Goal: Check status: Check status

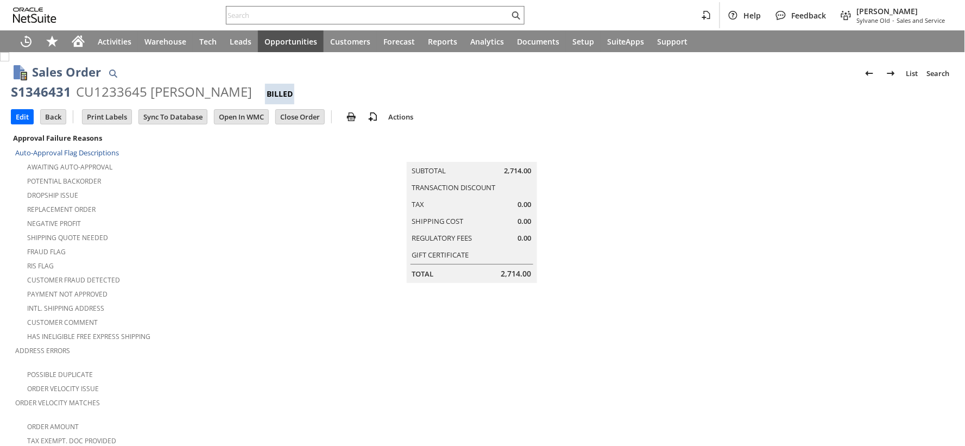
scroll to position [622, 0]
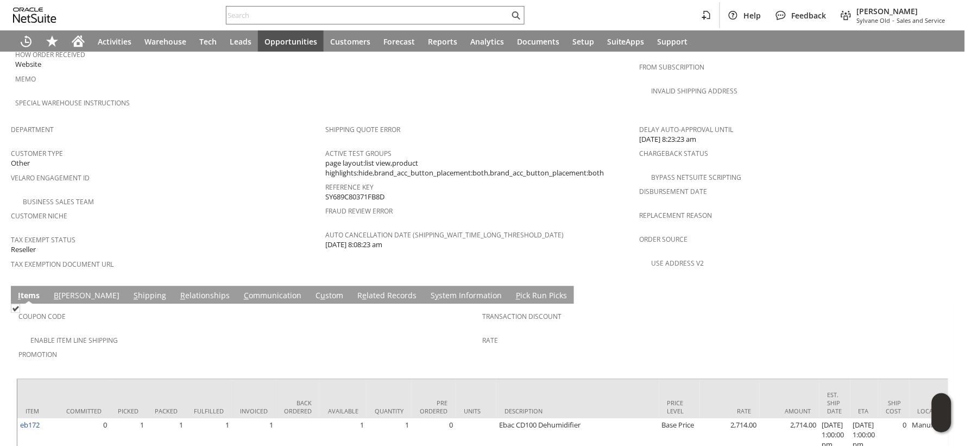
click at [131, 291] on link "S hipping" at bounding box center [150, 297] width 38 height 12
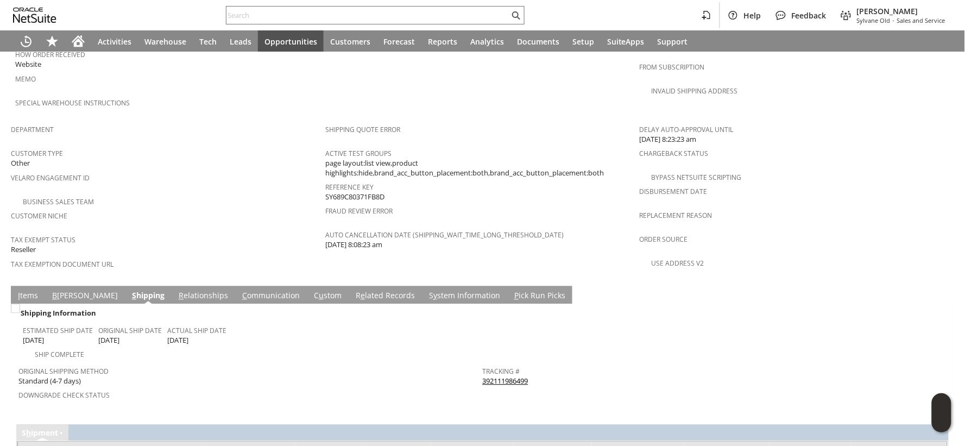
click at [32, 291] on link "I tems" at bounding box center [28, 297] width 26 height 12
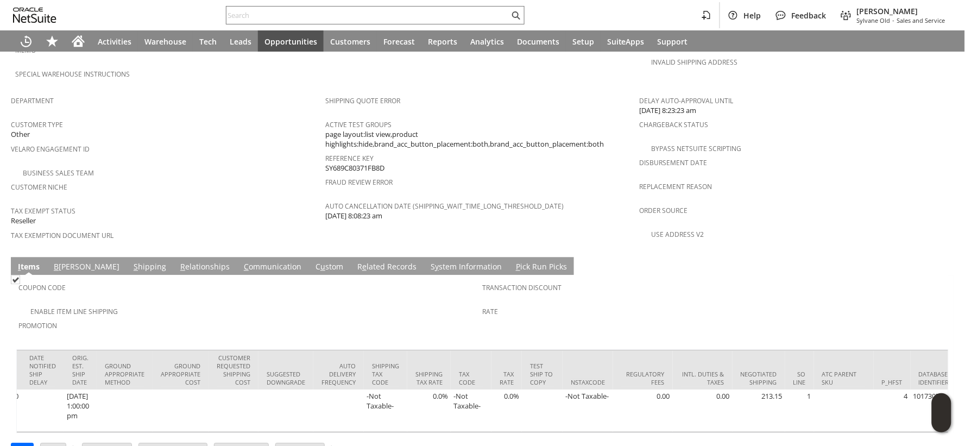
scroll to position [0, 1814]
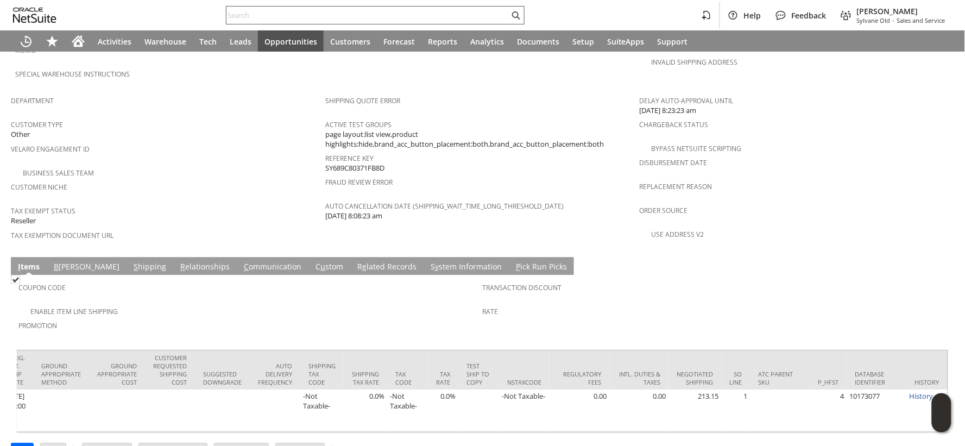
click at [262, 17] on input "text" at bounding box center [368, 15] width 283 height 13
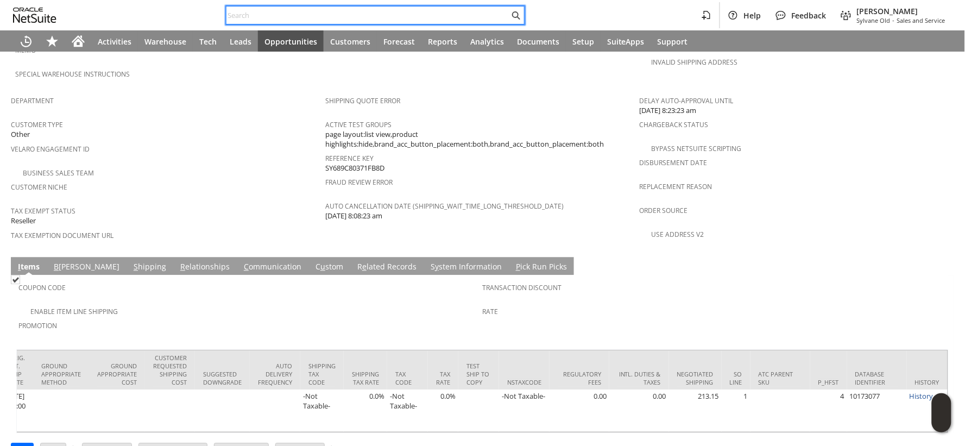
paste input "P218675"
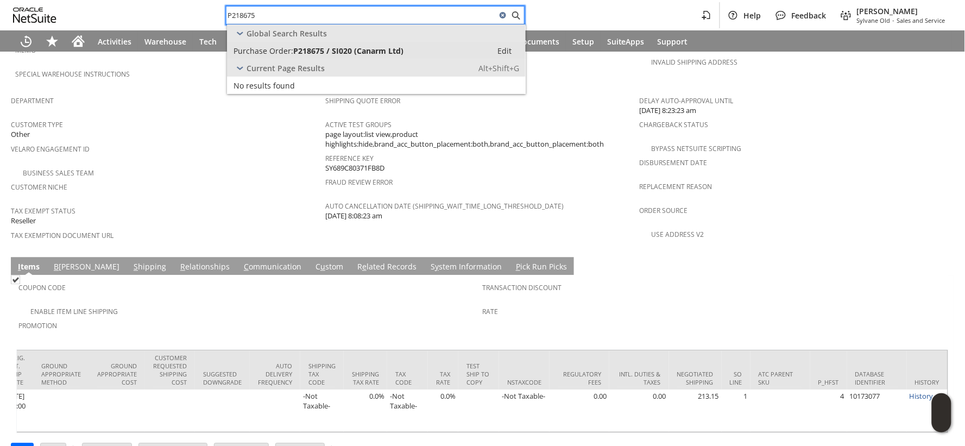
type input "P218675"
click at [279, 46] on span "Purchase Order:" at bounding box center [264, 51] width 60 height 10
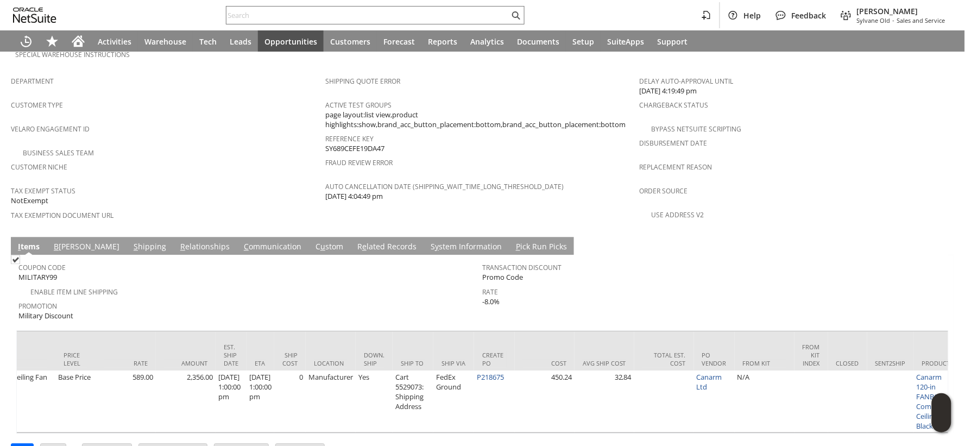
scroll to position [0, 1810]
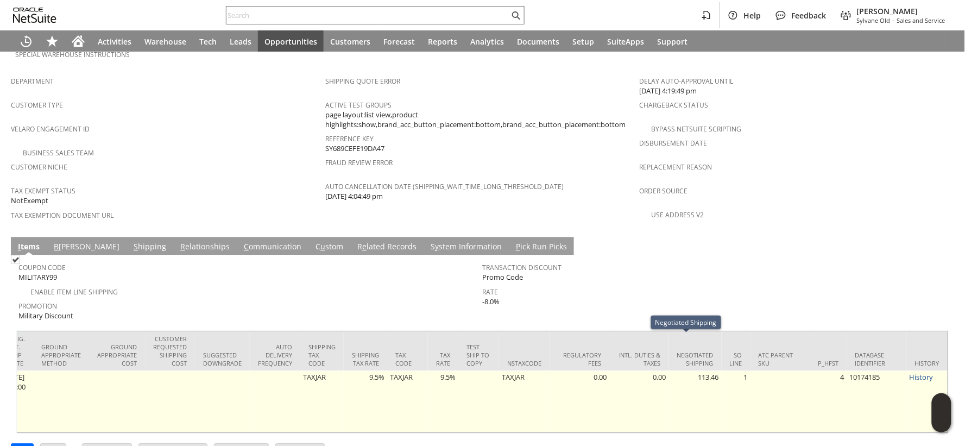
click at [691, 371] on td "113.46" at bounding box center [695, 402] width 53 height 62
copy td "113.46"
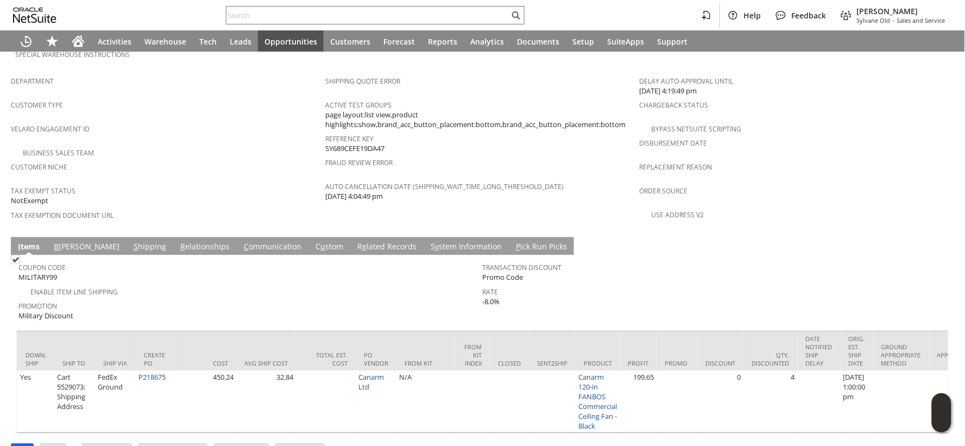
scroll to position [0, 902]
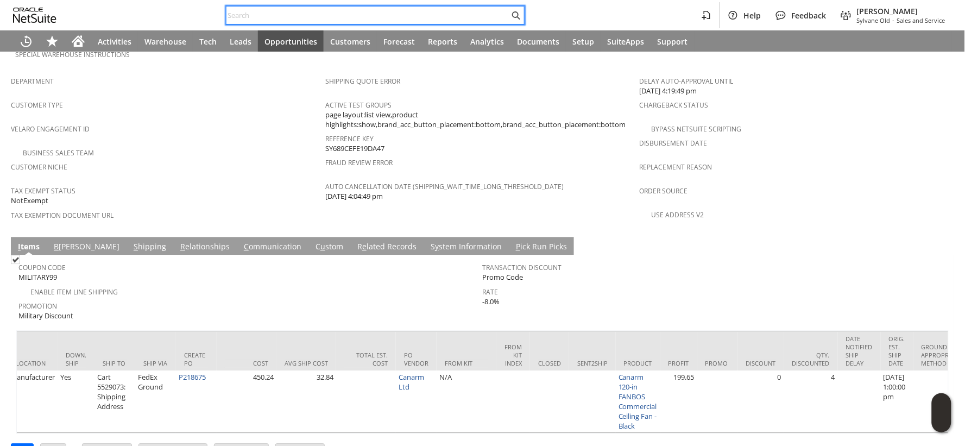
click at [261, 9] on input "text" at bounding box center [368, 15] width 283 height 13
paste input "RA89107"
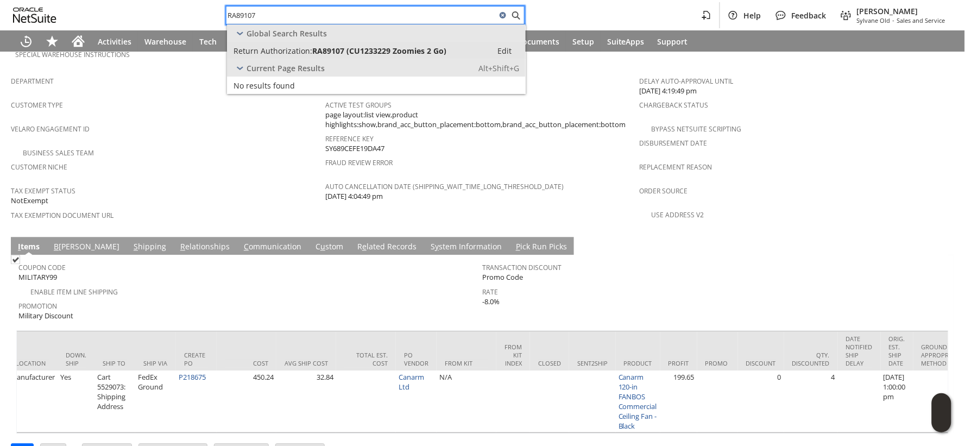
type input "RA89107"
click at [335, 49] on span "RA89107 (CU1233229 Zoomies 2 Go)" at bounding box center [379, 51] width 134 height 10
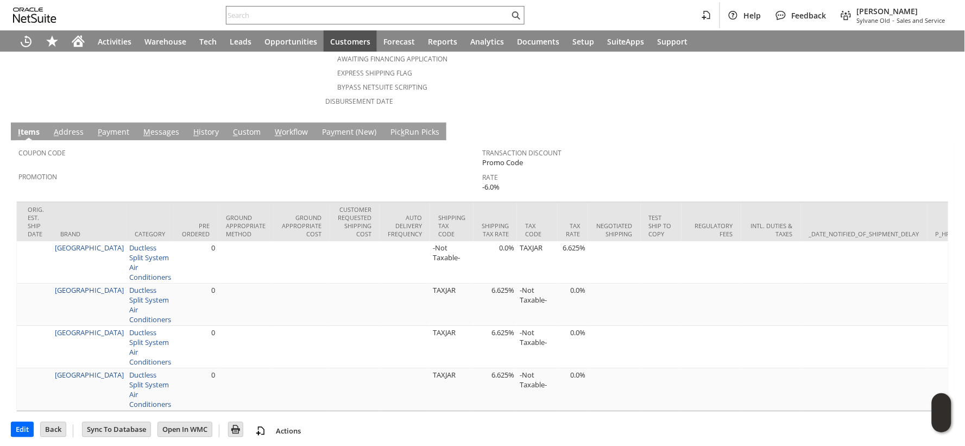
scroll to position [0, 1628]
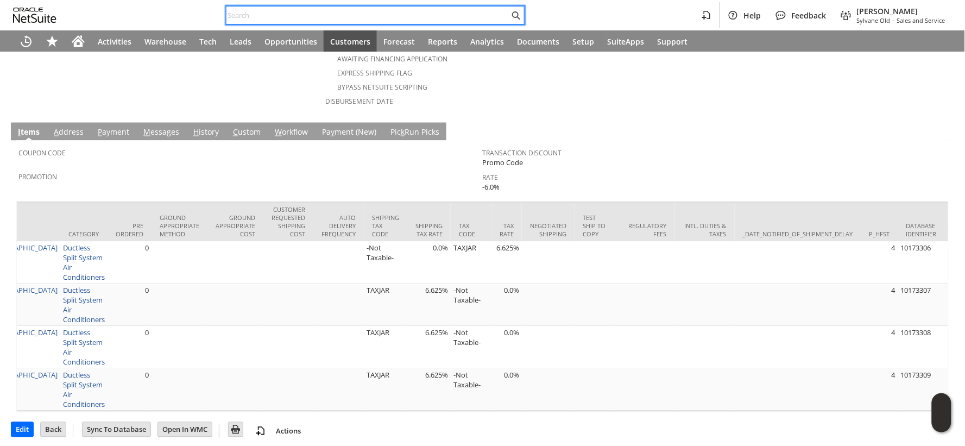
click at [236, 10] on input "text" at bounding box center [368, 15] width 283 height 13
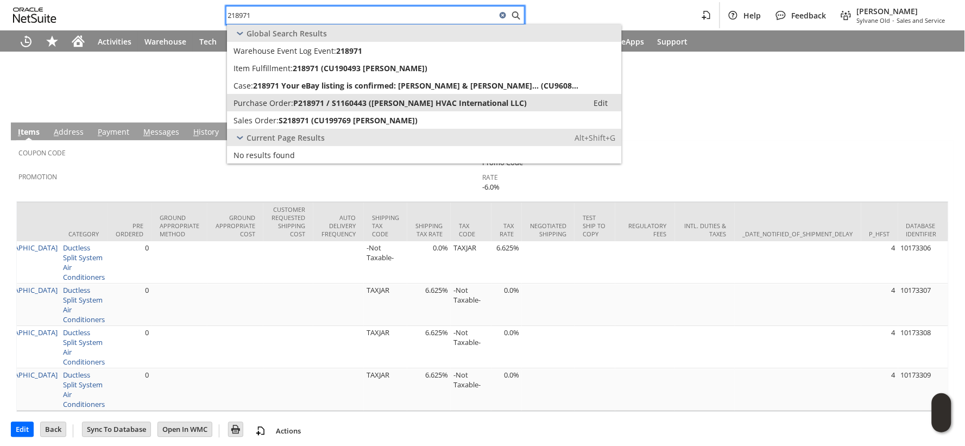
type input "218971"
click at [321, 105] on span "P218971 / S1160443 (Parker Davis HVAC International LLC)" at bounding box center [410, 103] width 234 height 10
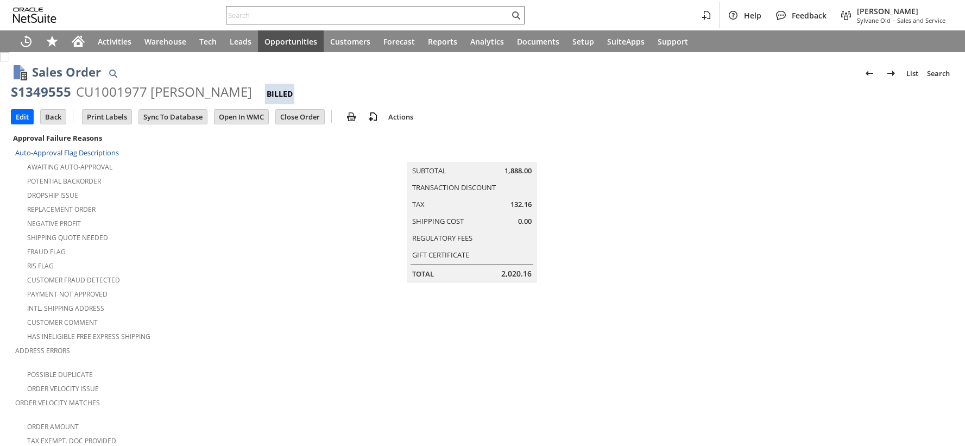
click at [64, 96] on div "S1349555" at bounding box center [41, 91] width 60 height 17
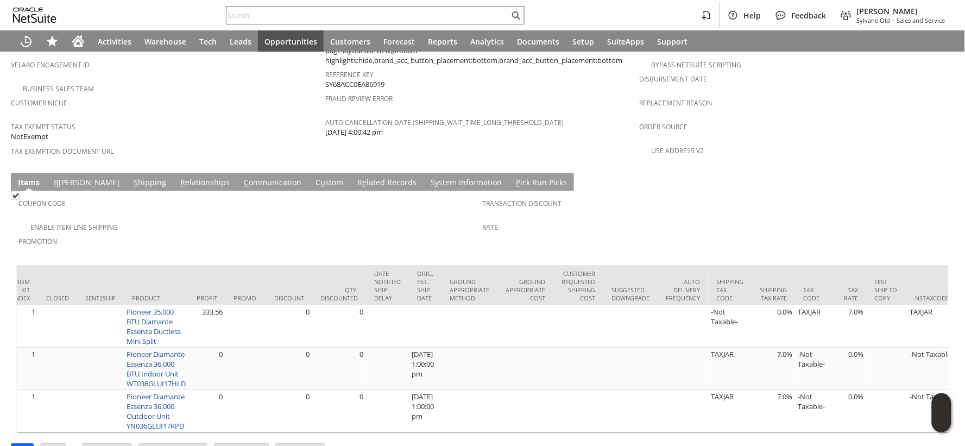
scroll to position [0, 1827]
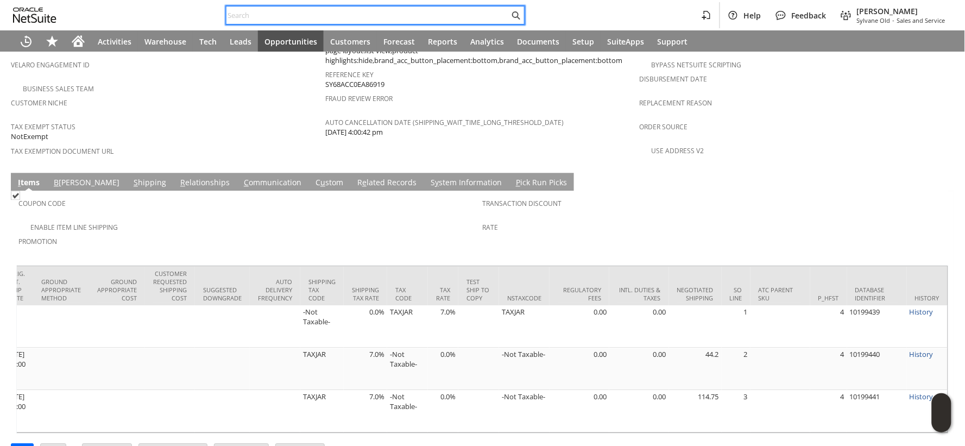
click at [241, 14] on input "text" at bounding box center [368, 15] width 283 height 13
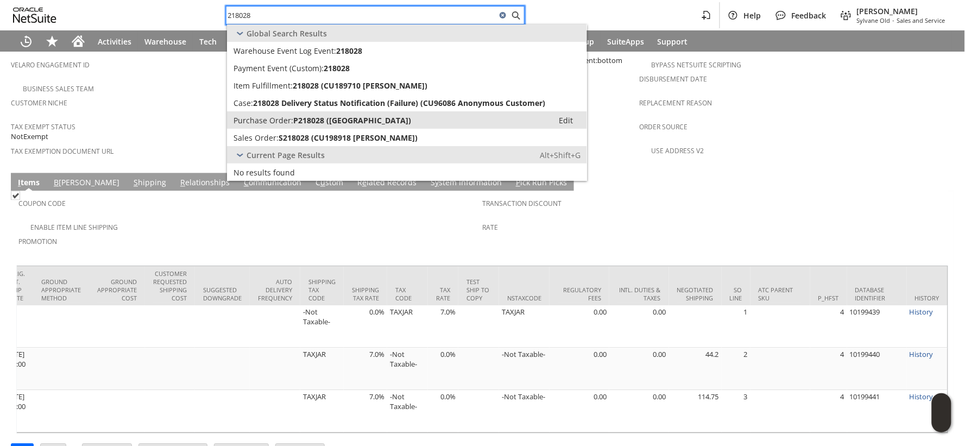
type input "218028"
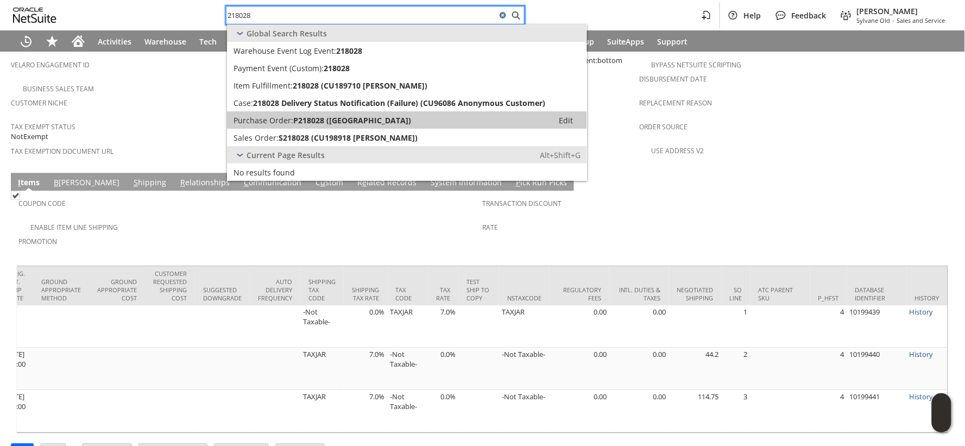
click at [282, 116] on span "Purchase Order:" at bounding box center [264, 120] width 60 height 10
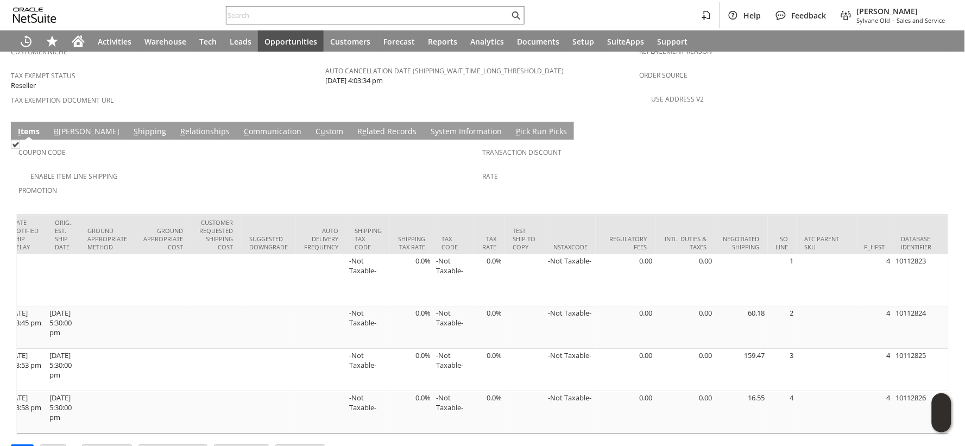
scroll to position [0, 1820]
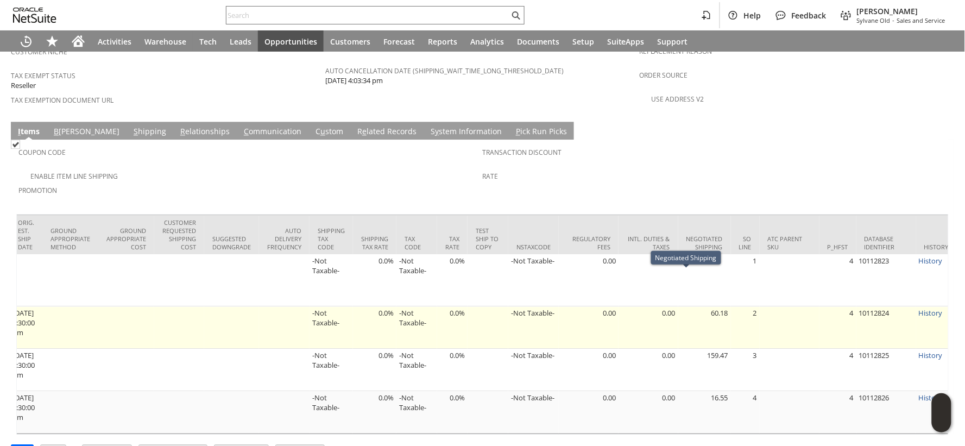
click at [702, 306] on td "60.18" at bounding box center [704, 327] width 53 height 42
copy td "60.18"
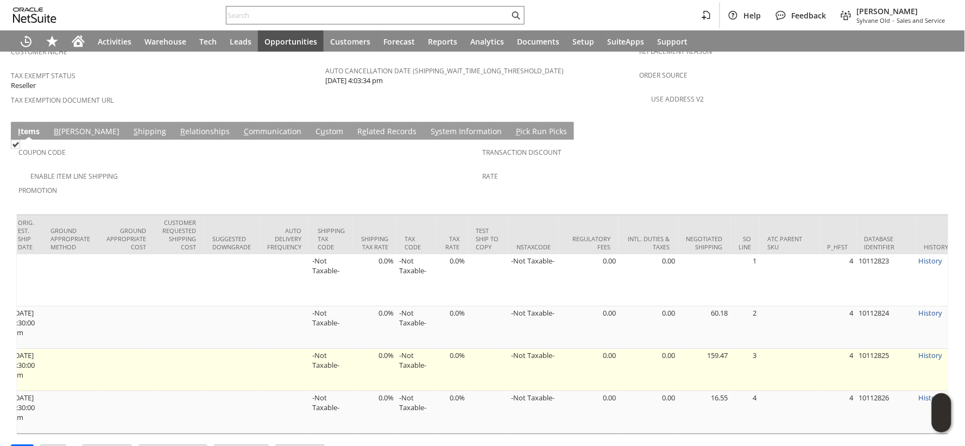
click at [699, 349] on td "159.47" at bounding box center [704, 370] width 53 height 42
copy td "159.47"
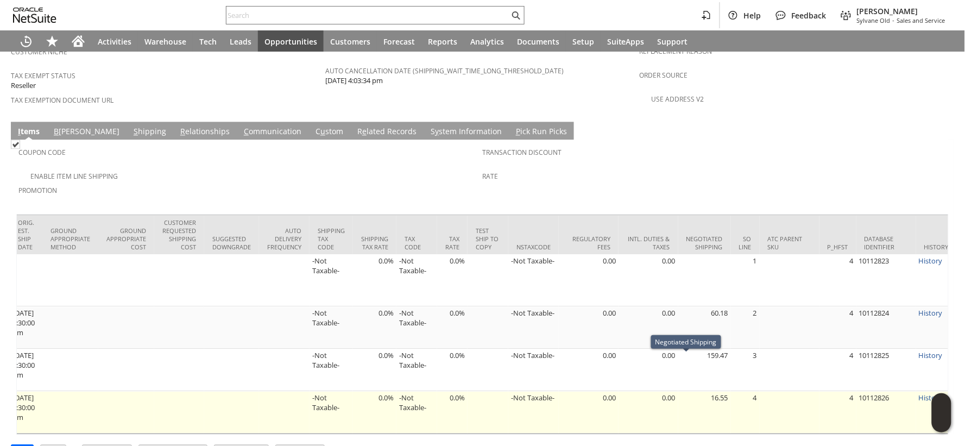
click at [701, 391] on td "16.55" at bounding box center [704, 412] width 53 height 42
copy td "16.55"
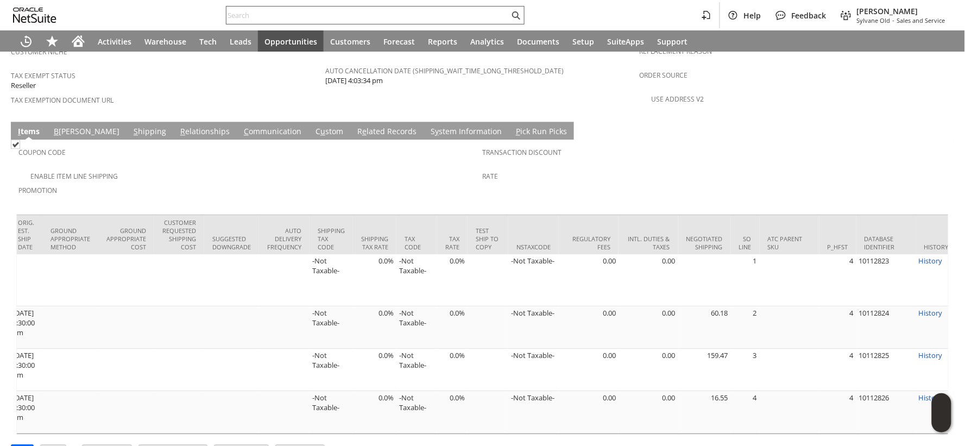
click at [244, 15] on input "text" at bounding box center [368, 15] width 283 height 13
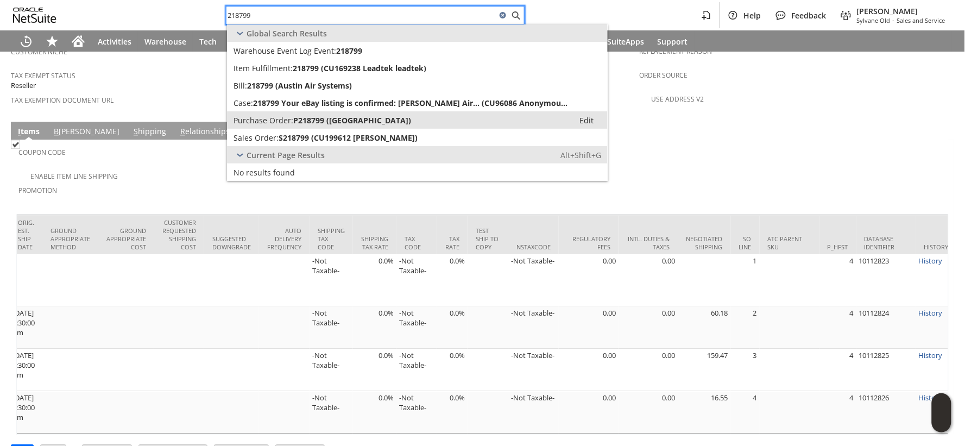
type input "218799"
click at [265, 117] on span "Purchase Order:" at bounding box center [264, 120] width 60 height 10
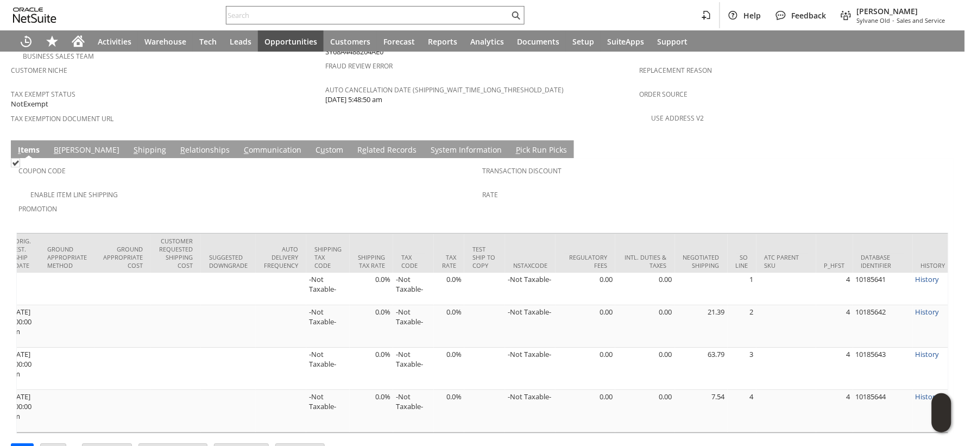
scroll to position [0, 1865]
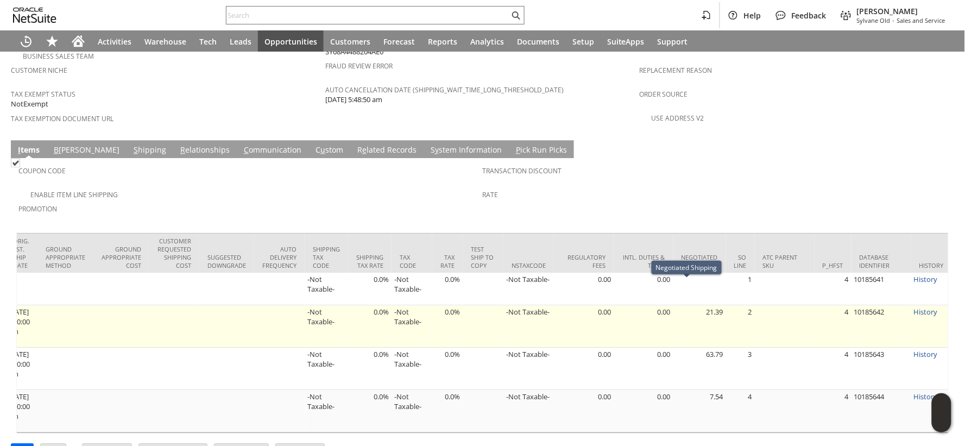
click at [702, 305] on td "21.39" at bounding box center [700, 326] width 53 height 42
copy td "21.39"
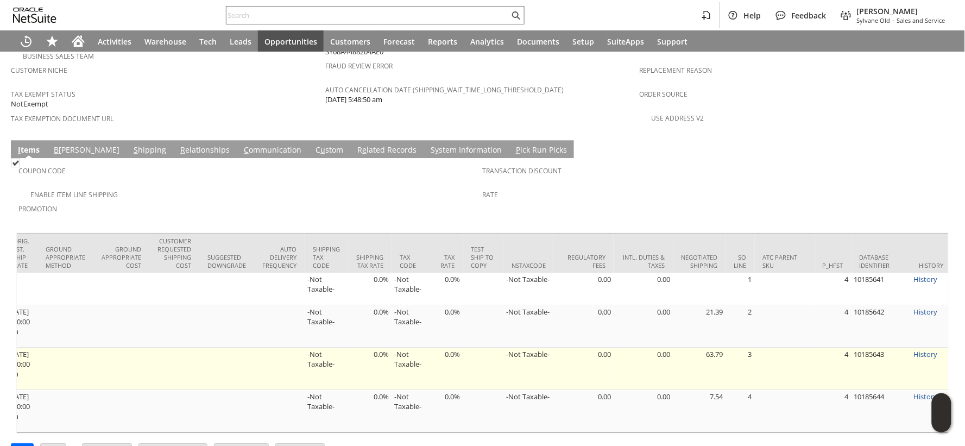
click at [701, 348] on td "63.79" at bounding box center [700, 369] width 53 height 42
copy td "63.79"
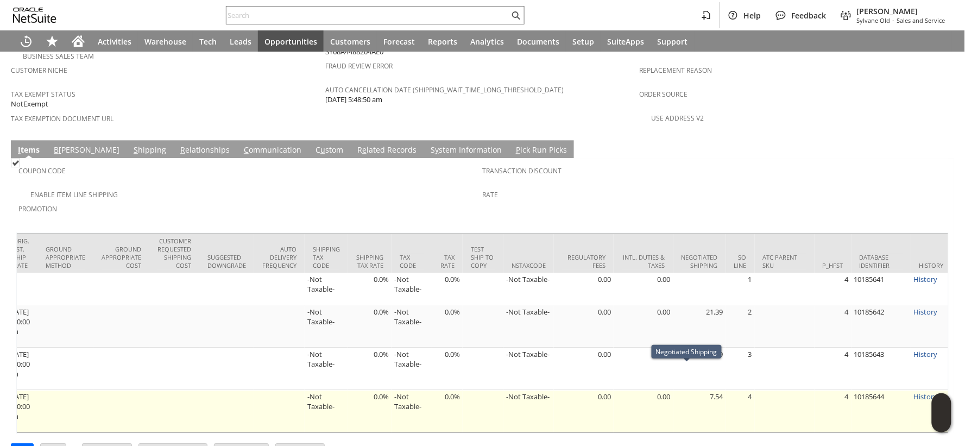
click at [705, 390] on td "7.54" at bounding box center [700, 411] width 53 height 42
copy td "7.54"
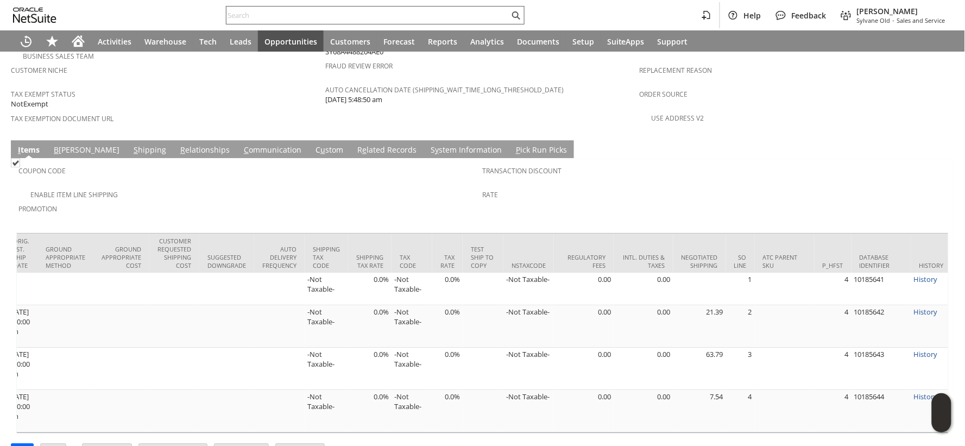
click at [257, 12] on input "text" at bounding box center [368, 15] width 283 height 13
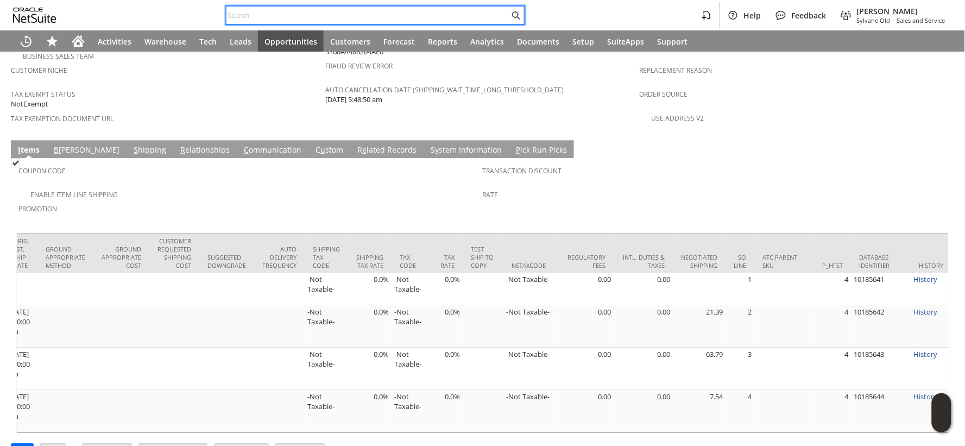
paste input "P210205"
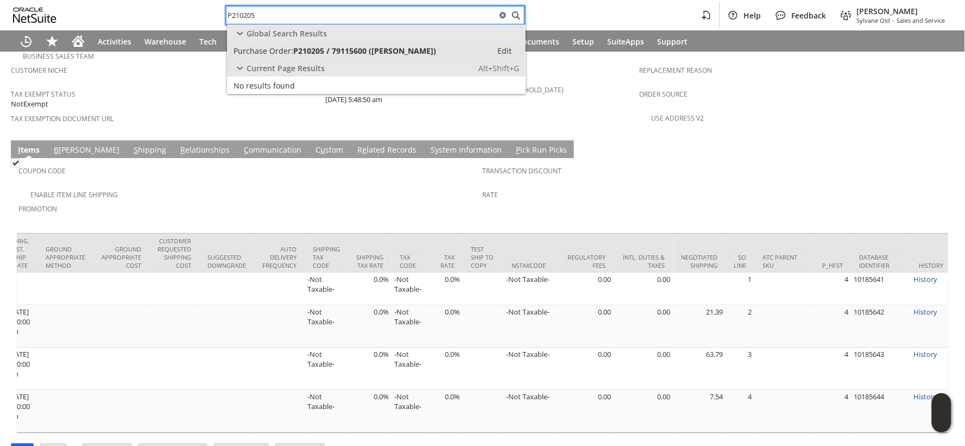
type input "P210205"
click at [284, 49] on span "Purchase Order:" at bounding box center [264, 51] width 60 height 10
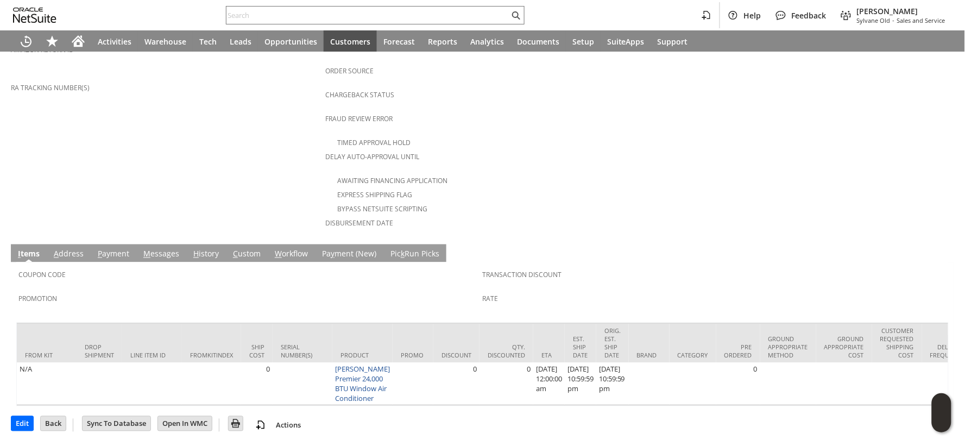
scroll to position [0, 1645]
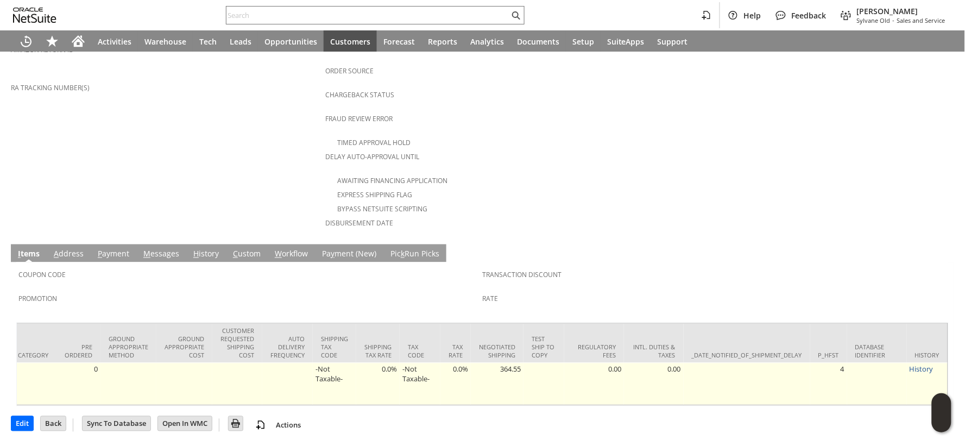
click at [504, 363] on td "364.55" at bounding box center [497, 384] width 53 height 42
click at [503, 363] on td "364.55" at bounding box center [497, 384] width 53 height 42
copy td "364.55"
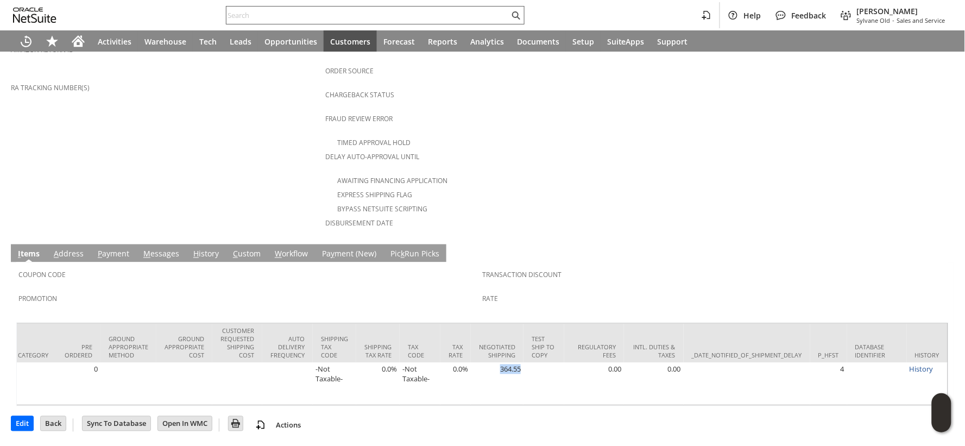
click at [275, 14] on input "text" at bounding box center [368, 15] width 283 height 13
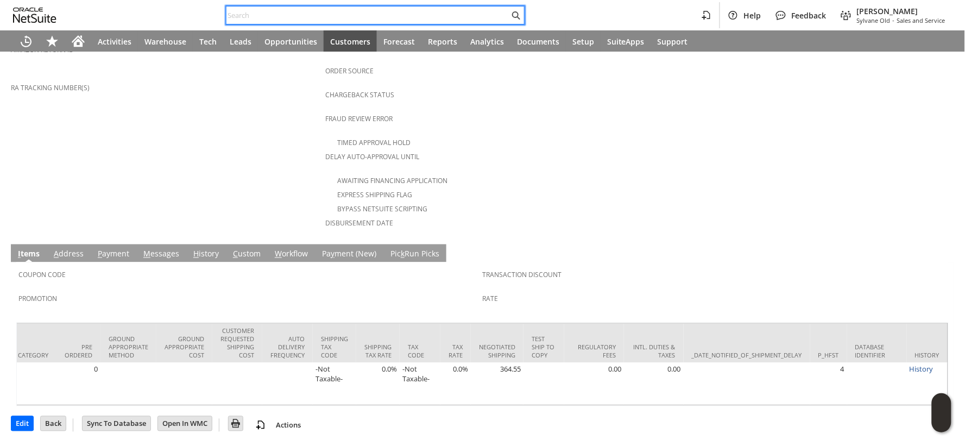
paste input "2564410626"
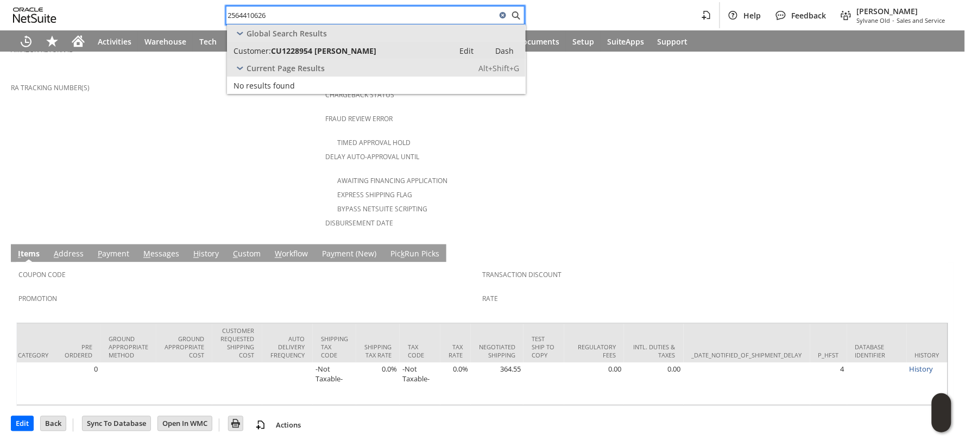
type input "2564410626"
click at [284, 48] on span "CU1228954 Patric Kuehn" at bounding box center [323, 51] width 105 height 10
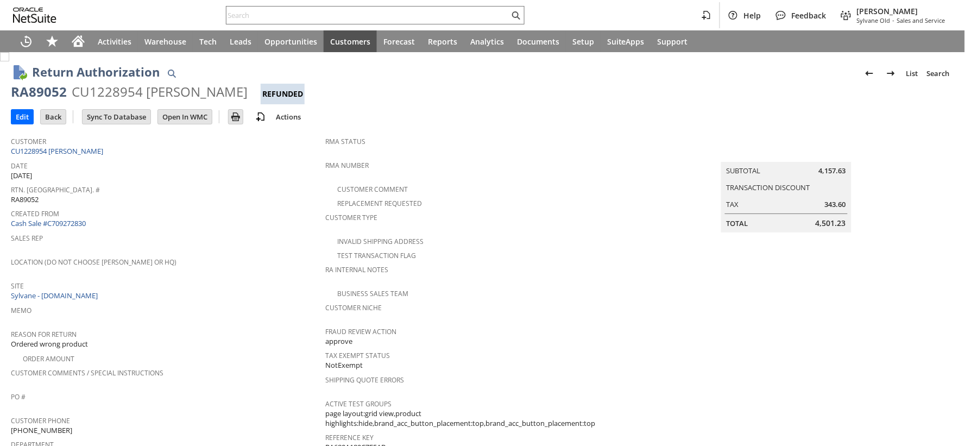
click at [45, 90] on div "RA89052" at bounding box center [39, 91] width 56 height 17
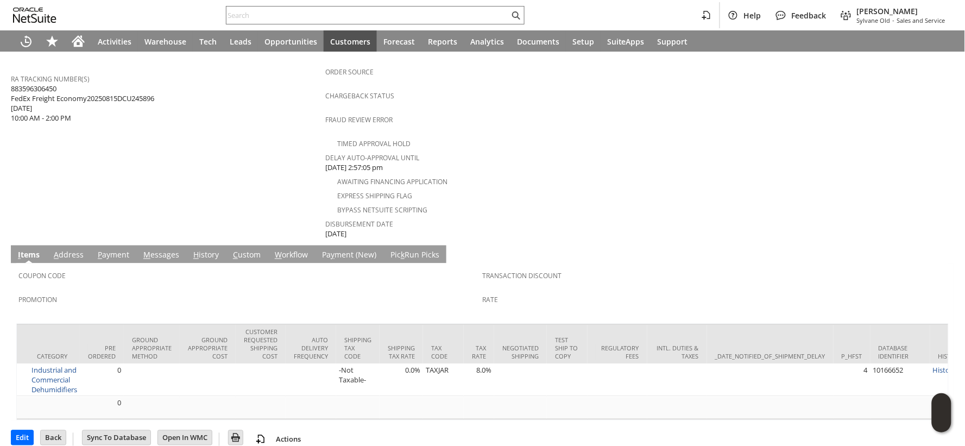
scroll to position [0, 1626]
